Goal: Task Accomplishment & Management: Manage account settings

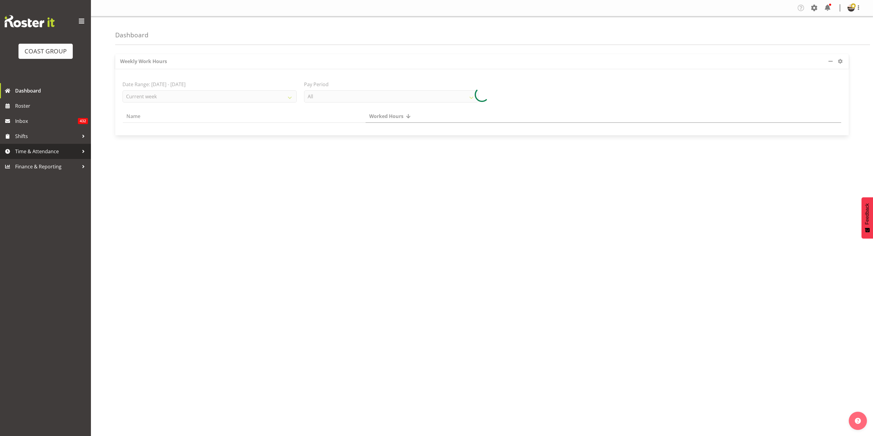
click at [36, 155] on span "Time & Attendance" at bounding box center [47, 151] width 64 height 9
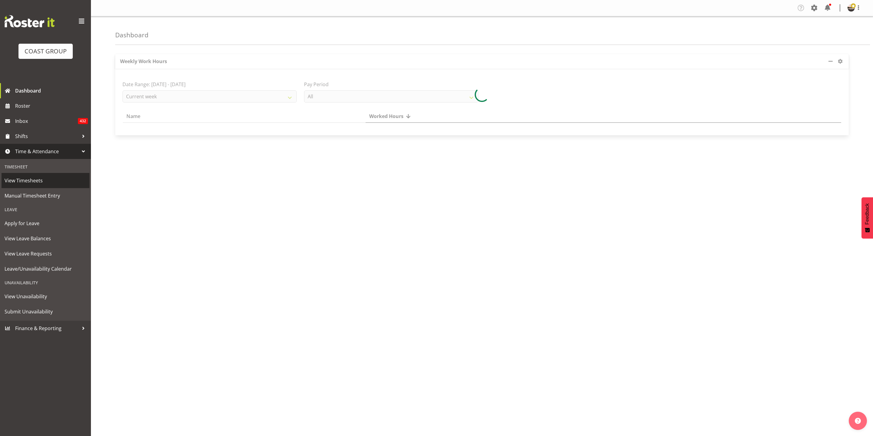
click at [36, 177] on span "View Timesheets" at bounding box center [46, 180] width 82 height 9
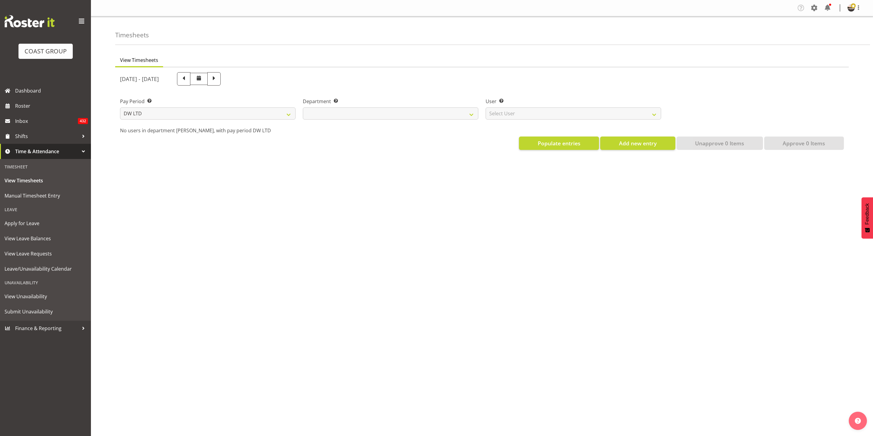
select select "8"
select select
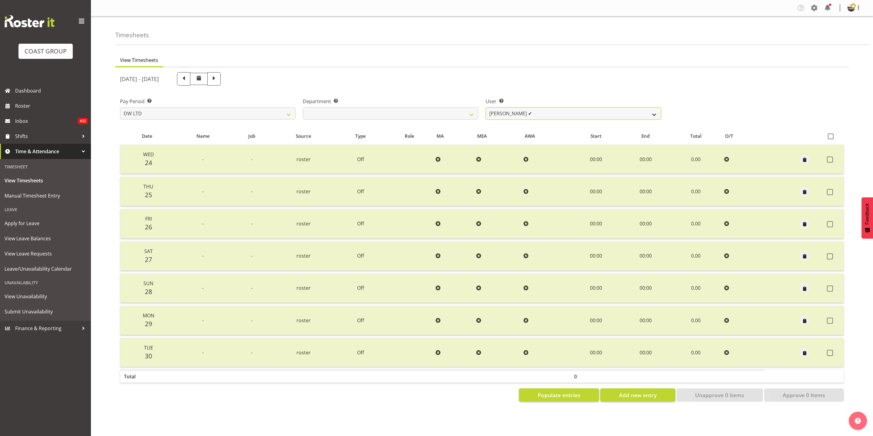
click at [558, 114] on select "[PERSON_NAME] ✔ Boston [PERSON_NAME] ✔ [PERSON_NAME] ❌ [PERSON_NAME] ✔ [PERSON_…" at bounding box center [574, 113] width 176 height 12
select select "1187"
click at [486, 107] on select "[PERSON_NAME] ✔ Boston [PERSON_NAME] ✔ [PERSON_NAME] ❌ [PERSON_NAME] ✔ [PERSON_…" at bounding box center [574, 113] width 176 height 12
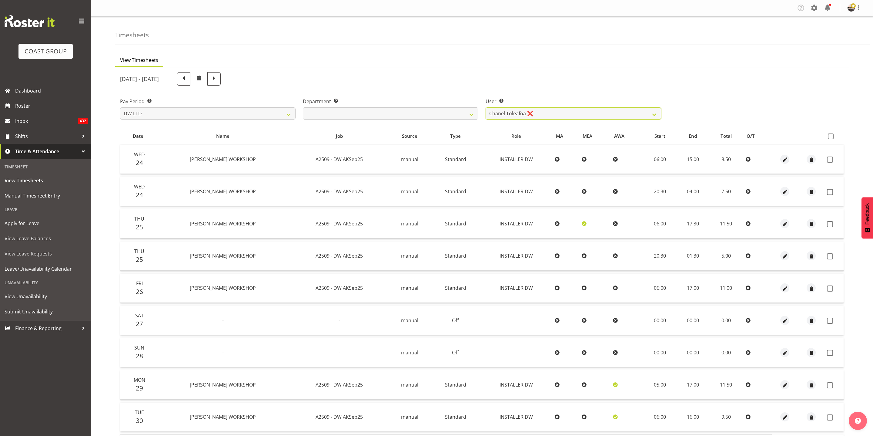
scroll to position [37, 0]
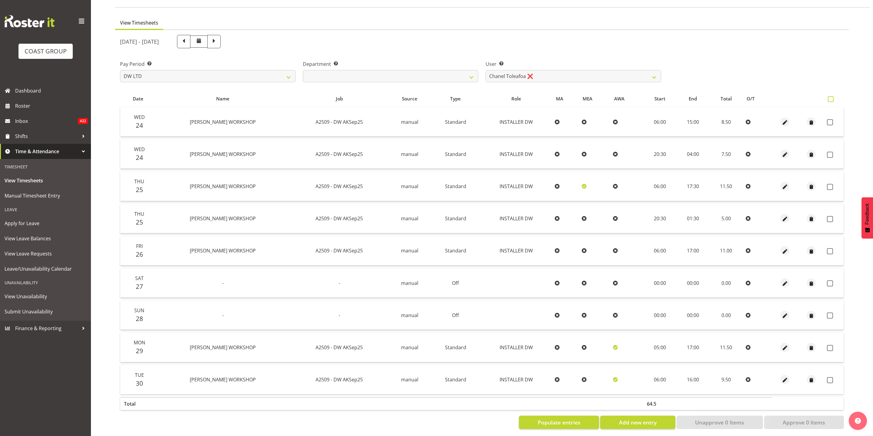
click at [830, 97] on span at bounding box center [831, 99] width 6 height 6
click at [830, 97] on input "checkbox" at bounding box center [830, 99] width 4 height 4
checkbox input "true"
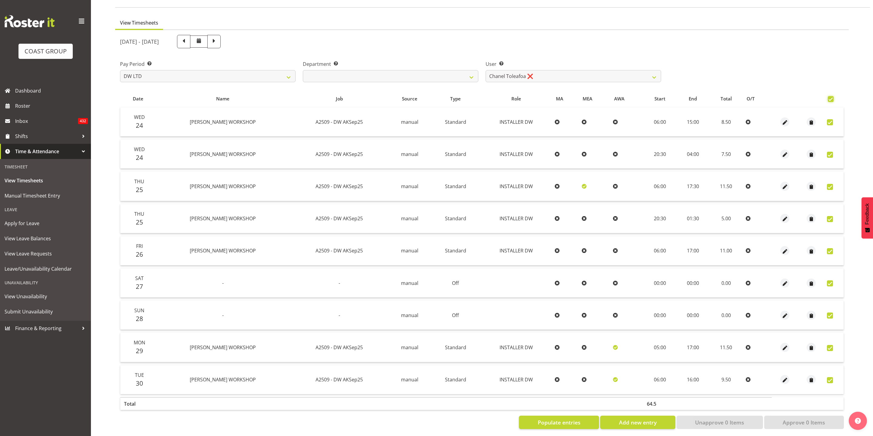
checkbox input "true"
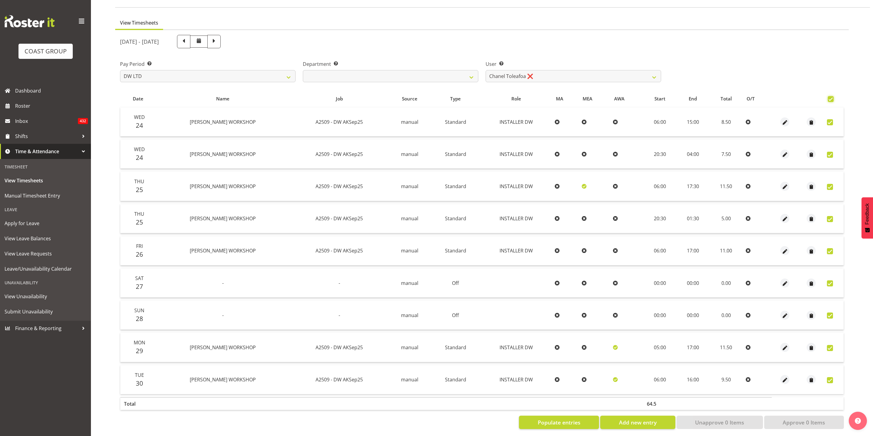
checkbox input "true"
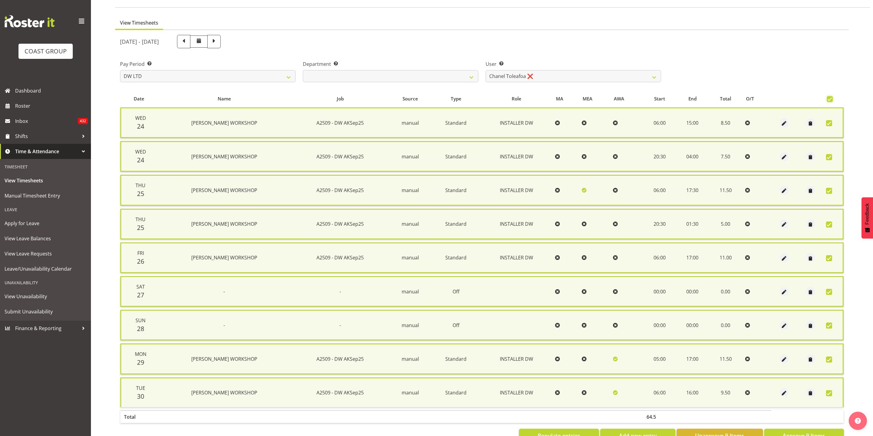
scroll to position [49, 0]
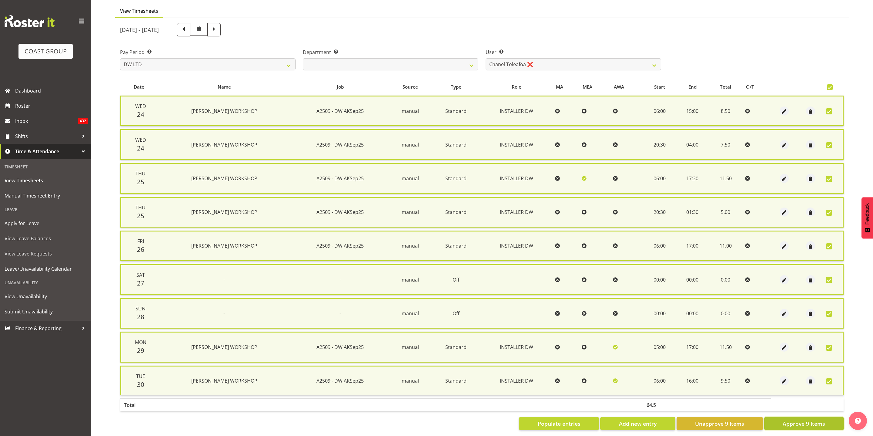
click at [812, 421] on span "Approve 9 Items" at bounding box center [804, 423] width 42 height 8
checkbox input "false"
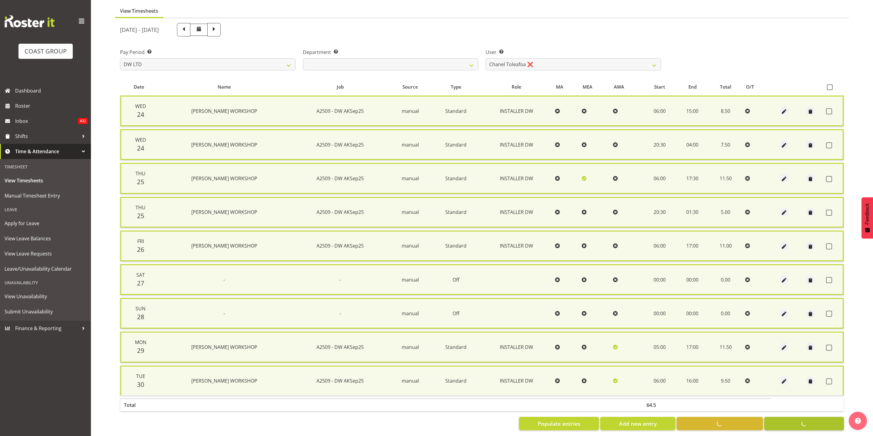
checkbox input "false"
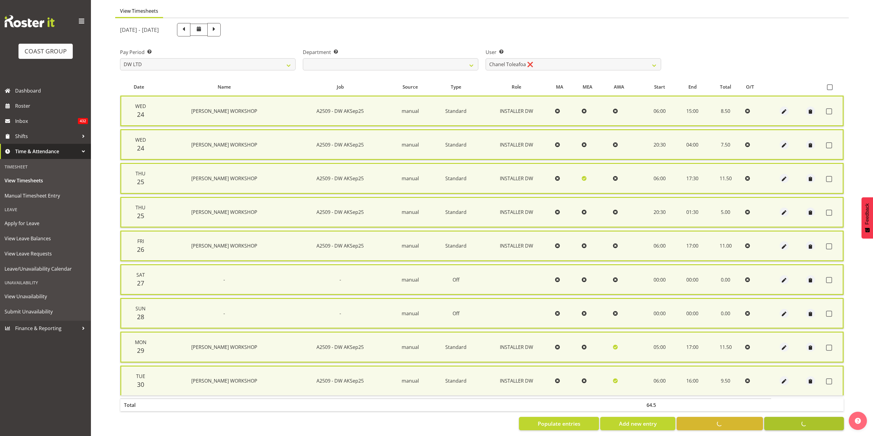
checkbox input "false"
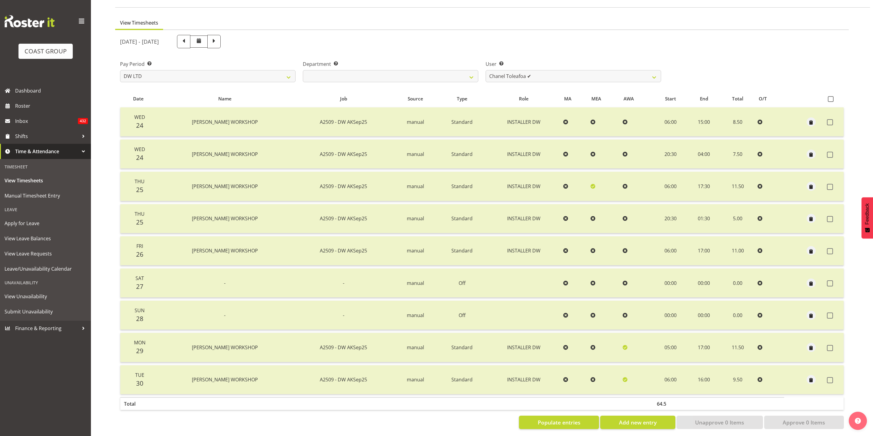
click at [537, 94] on th "Role" at bounding box center [524, 99] width 74 height 12
click at [535, 79] on select "[PERSON_NAME] ✔ Boston [PERSON_NAME] ✔ [PERSON_NAME] ✔ [PERSON_NAME] ✔ [PERSON_…" at bounding box center [574, 76] width 176 height 12
click at [441, 75] on select "[PERSON_NAME] [PERSON_NAME] DESIGN [PERSON_NAME] PRODUCTION" at bounding box center [391, 76] width 176 height 12
click at [303, 70] on select "[PERSON_NAME] [PERSON_NAME] DESIGN [PERSON_NAME] PRODUCTION" at bounding box center [391, 76] width 176 height 12
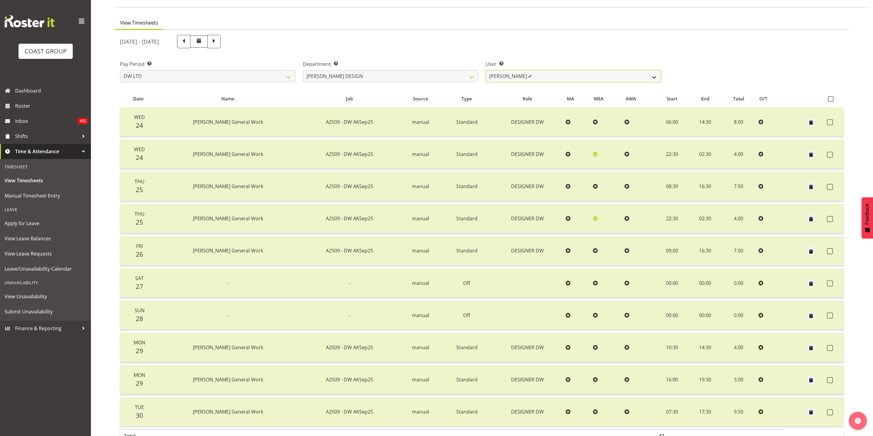
click at [528, 76] on select "[PERSON_NAME] ✔ [PERSON_NAME] [PERSON_NAME] ✔" at bounding box center [574, 76] width 176 height 12
click at [416, 76] on select "[PERSON_NAME] [PERSON_NAME] DESIGN [PERSON_NAME] PRODUCTION" at bounding box center [391, 76] width 176 height 12
select select "144"
click at [303, 70] on select "[PERSON_NAME] [PERSON_NAME] DESIGN [PERSON_NAME] PRODUCTION" at bounding box center [391, 76] width 176 height 12
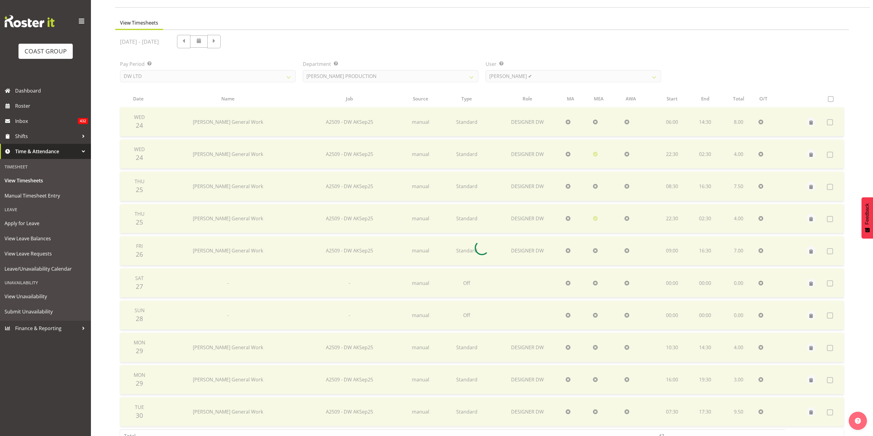
click at [576, 76] on div at bounding box center [482, 248] width 734 height 436
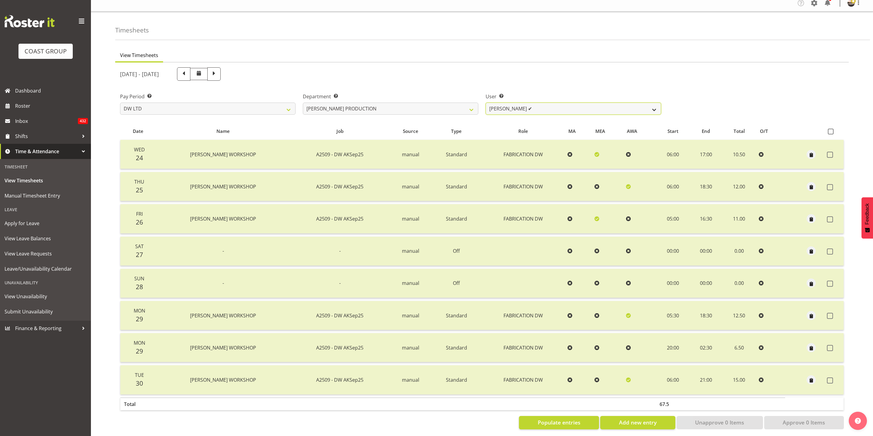
click at [577, 107] on select "[PERSON_NAME] ✔" at bounding box center [574, 108] width 176 height 12
